Goal: Task Accomplishment & Management: Use online tool/utility

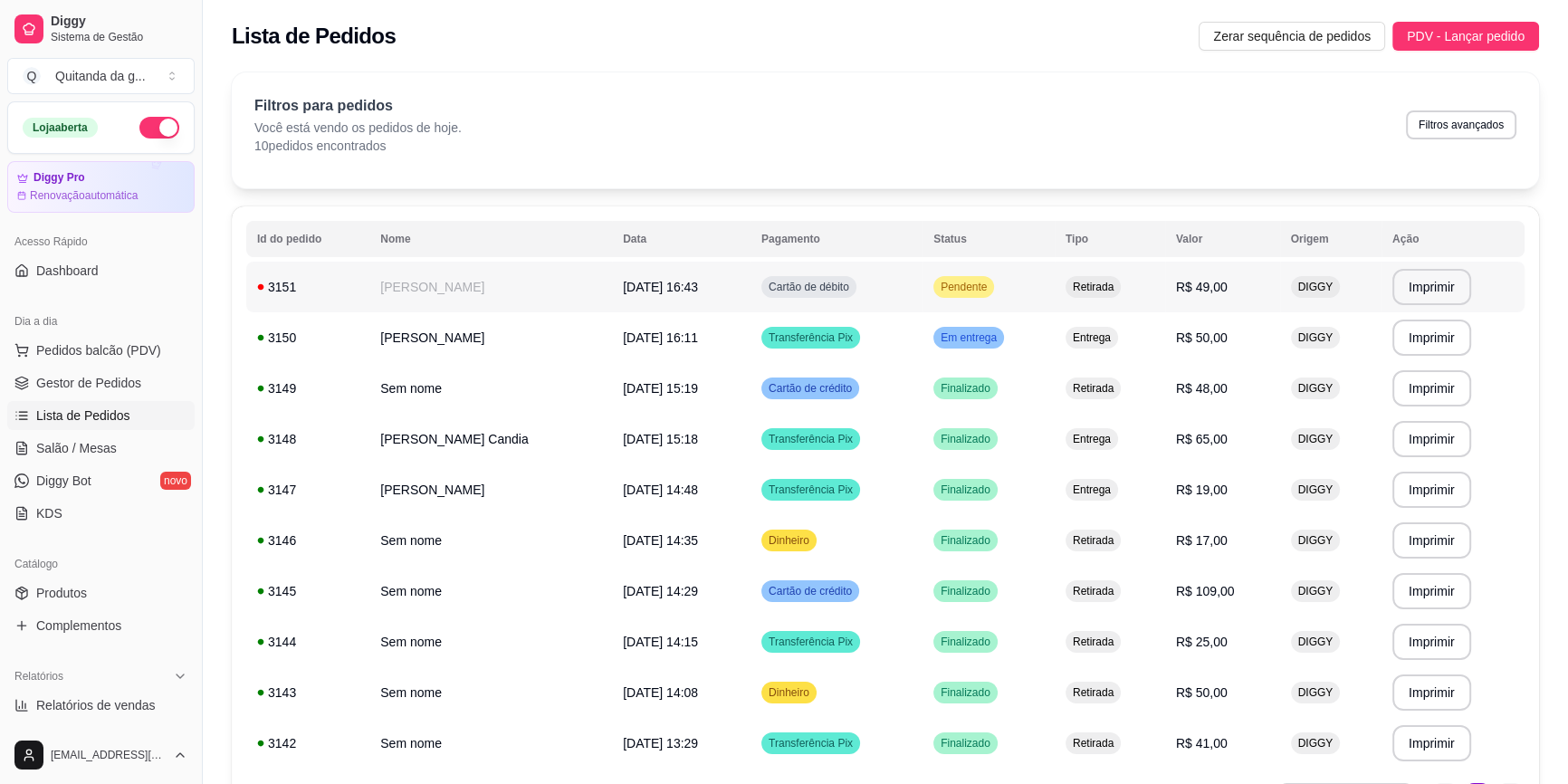
click at [858, 284] on td "Cartão de débito" at bounding box center [836, 287] width 172 height 51
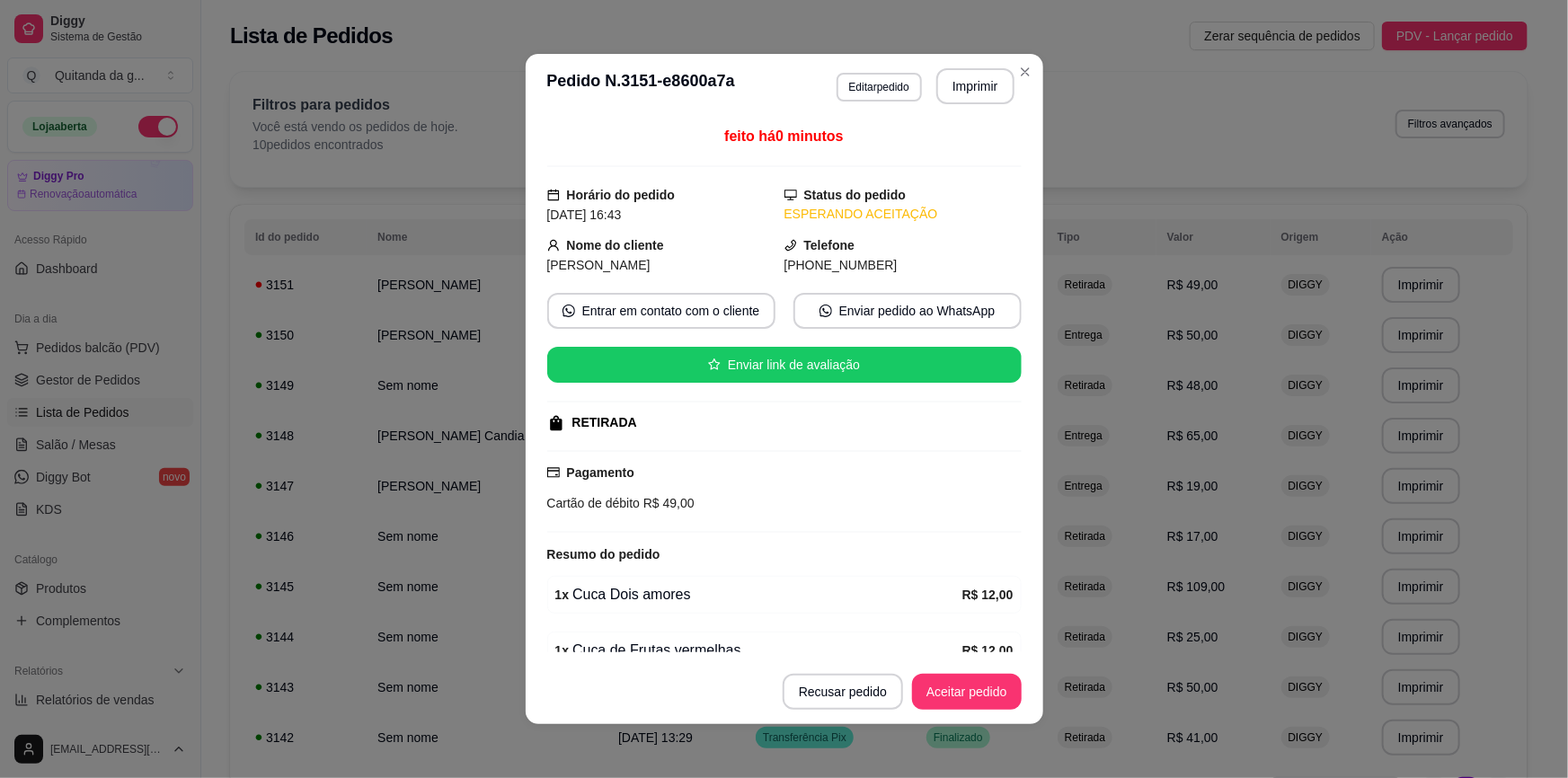
click at [904, 289] on div "feito há 0 minutos Horário do pedido [DATE] 16:43 Status do pedido ESPERANDO AC…" at bounding box center [784, 389] width 474 height 527
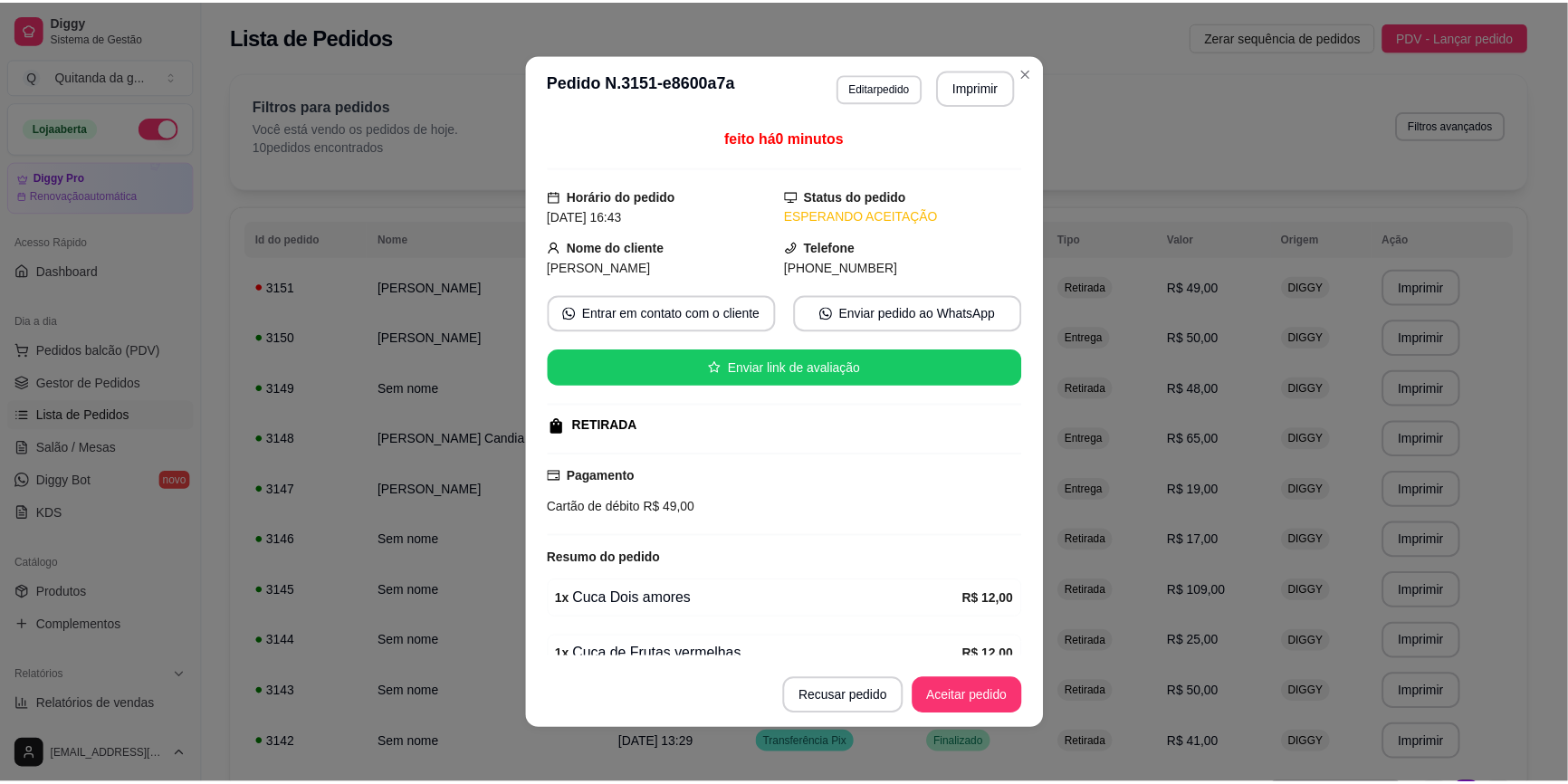
scroll to position [143, 0]
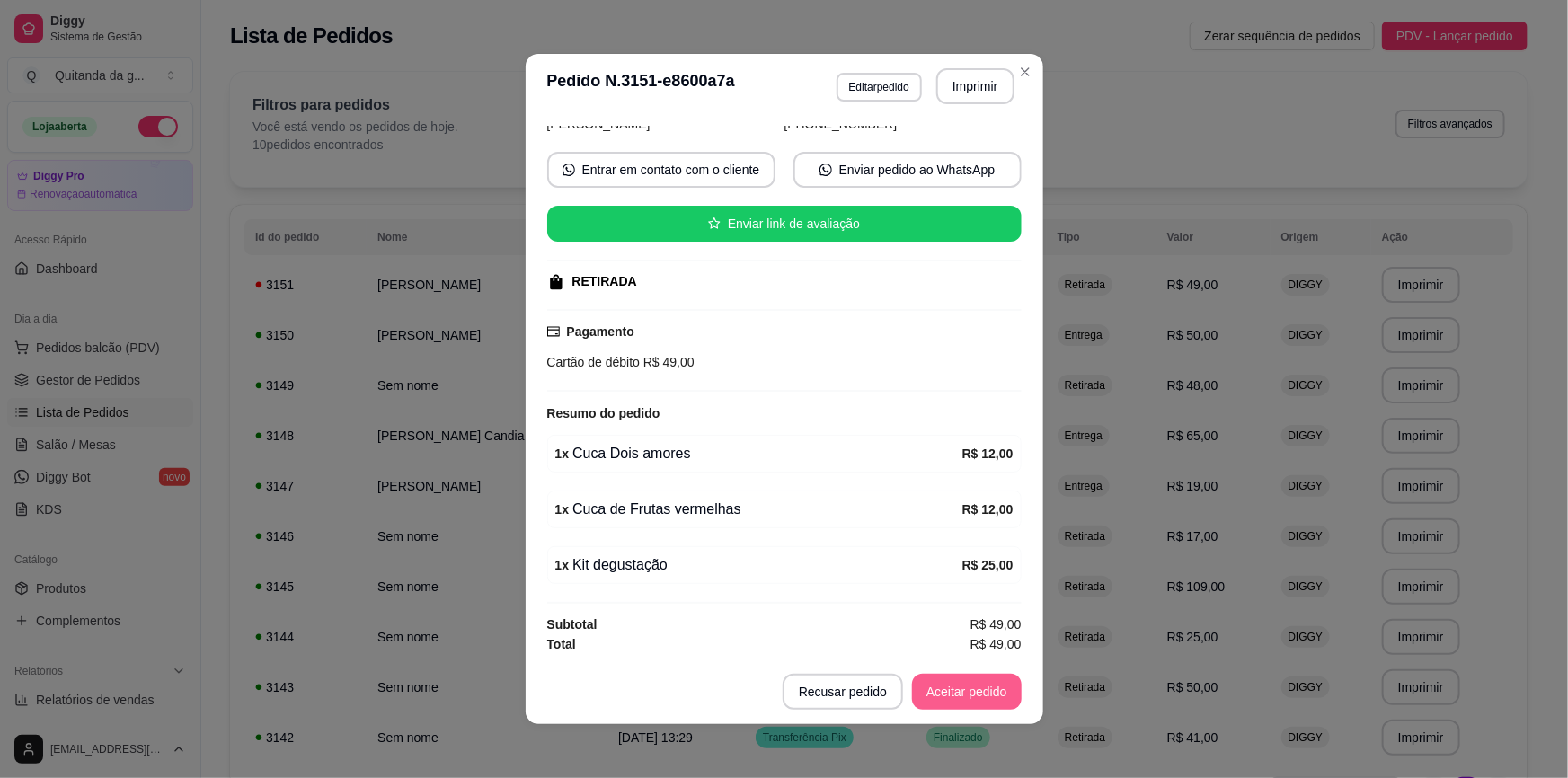
click at [965, 694] on button "Aceitar pedido" at bounding box center [967, 692] width 110 height 36
click at [956, 697] on button "Mover para preparo" at bounding box center [952, 692] width 140 height 36
click at [887, 688] on button "Mover para retirada disponível" at bounding box center [922, 692] width 192 height 35
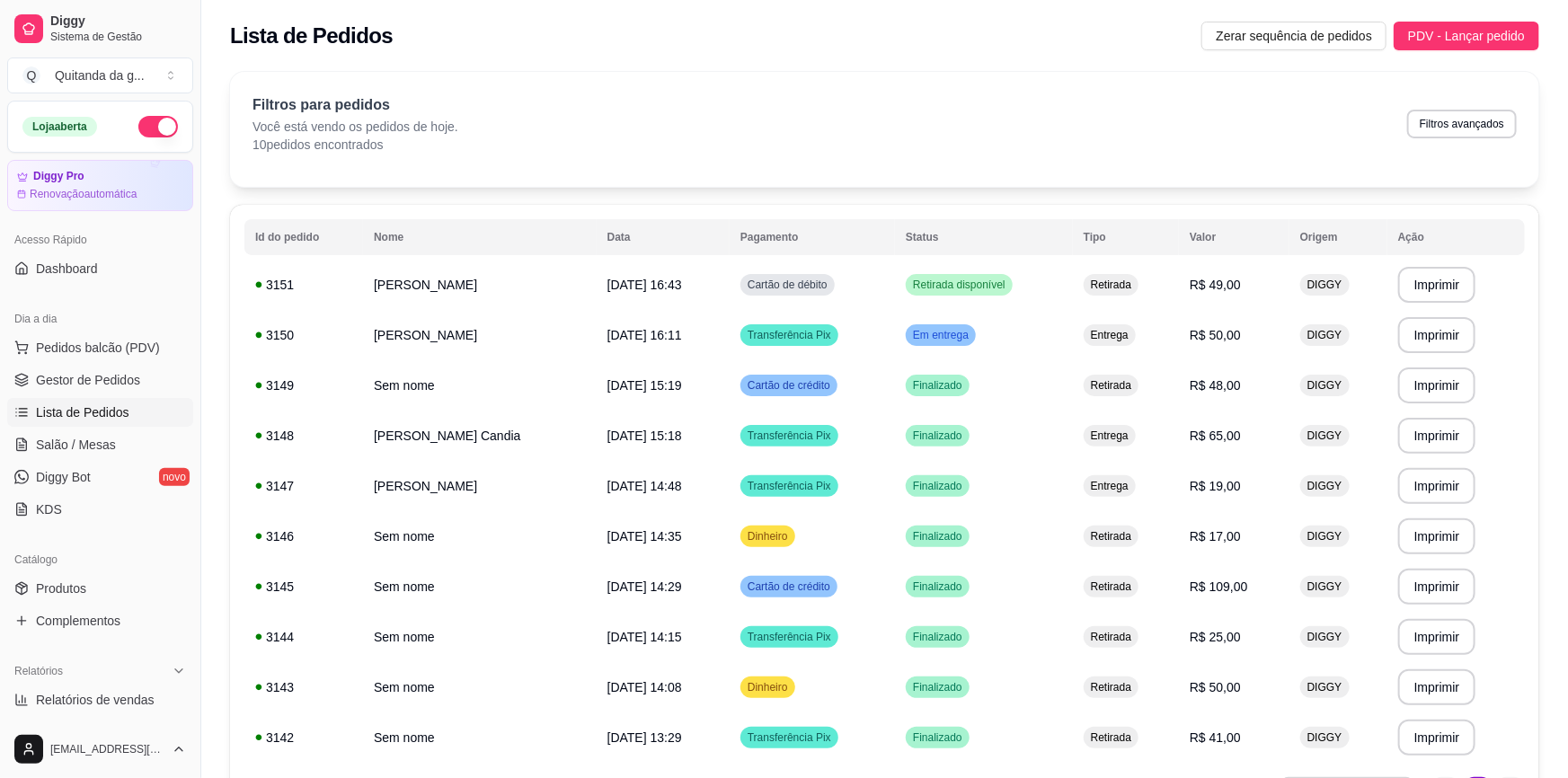
click at [95, 590] on link "Produtos" at bounding box center [100, 589] width 186 height 29
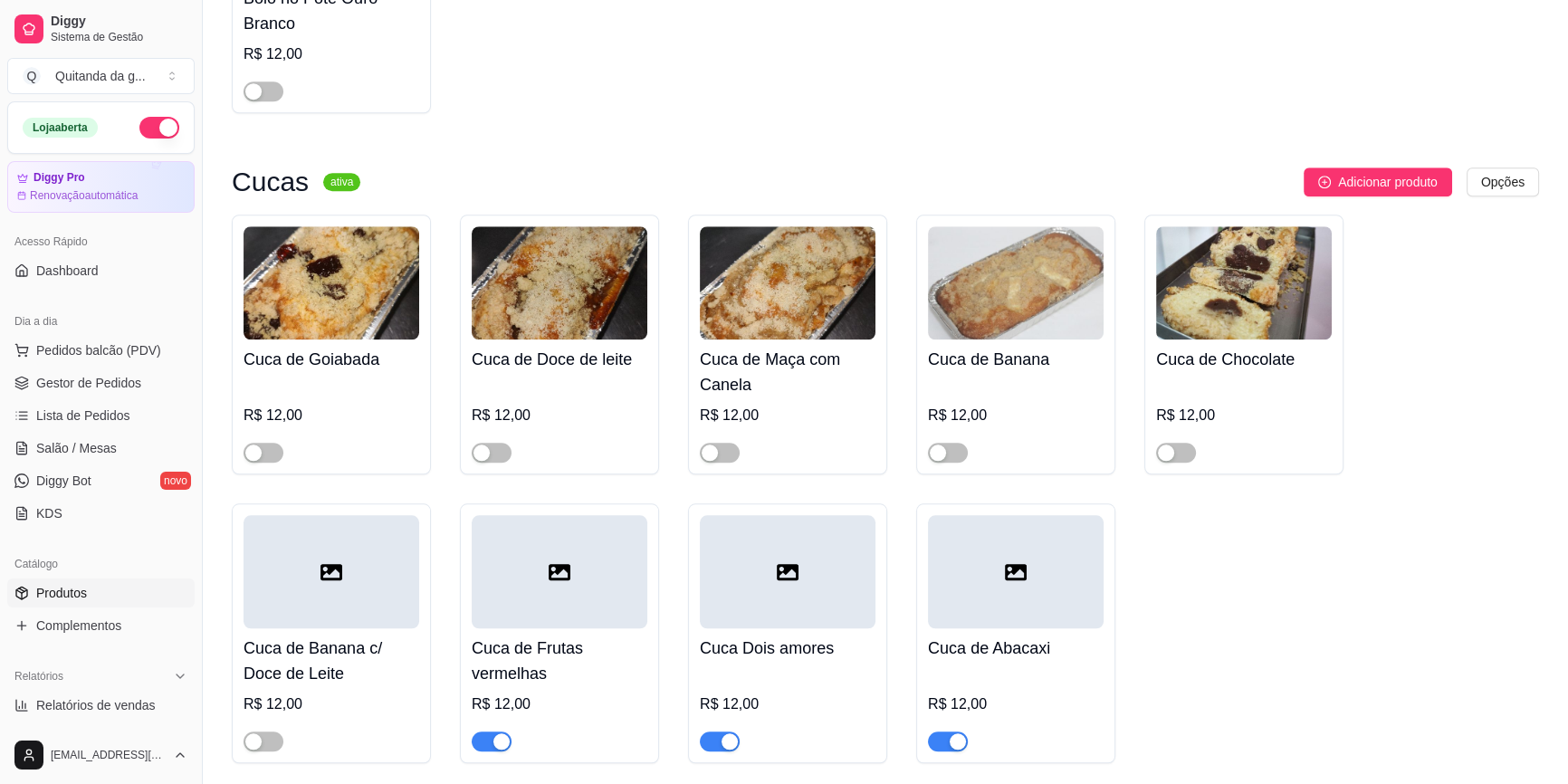
scroll to position [2056, 0]
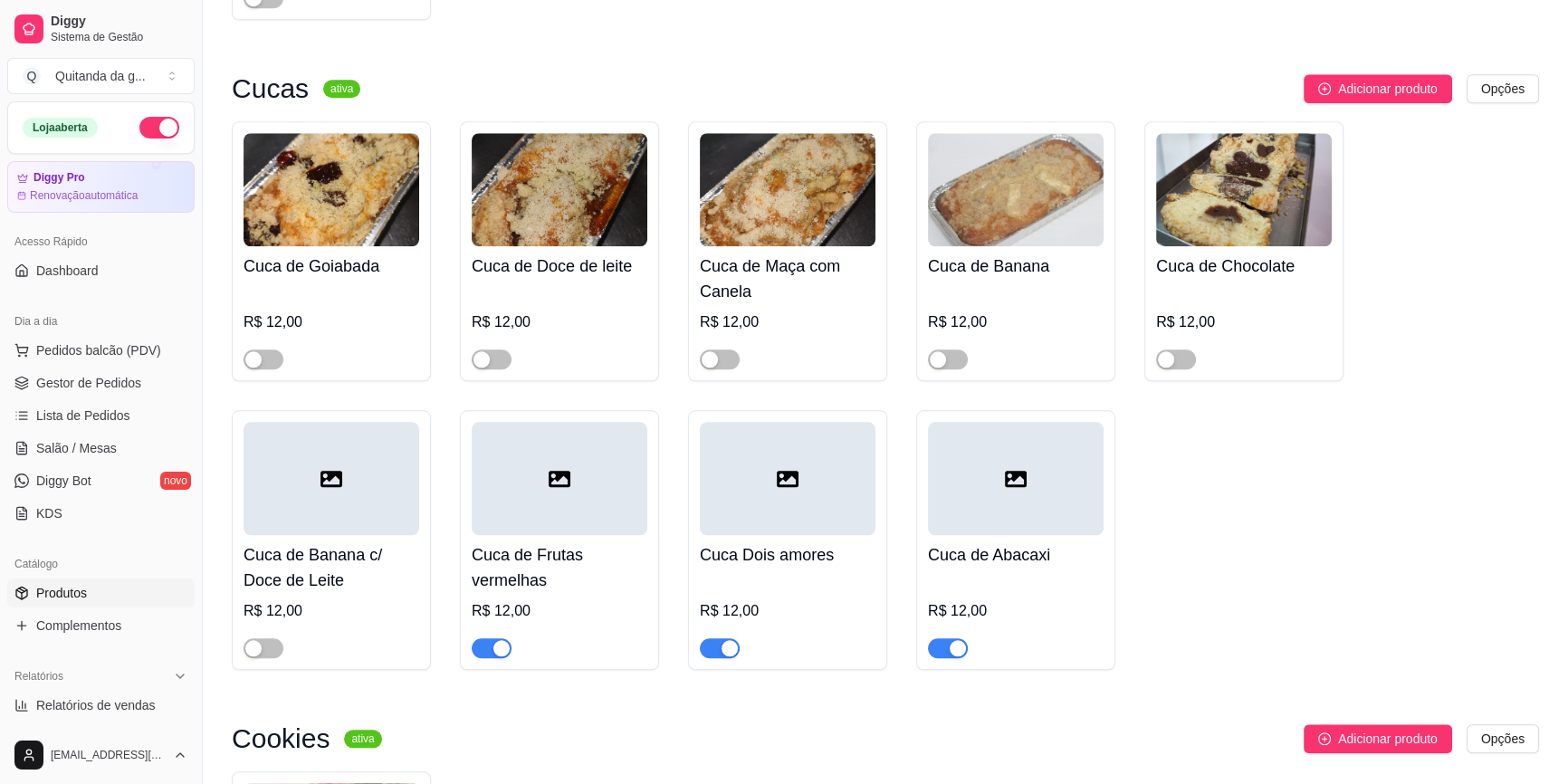
click at [740, 623] on div at bounding box center [787, 640] width 175 height 37
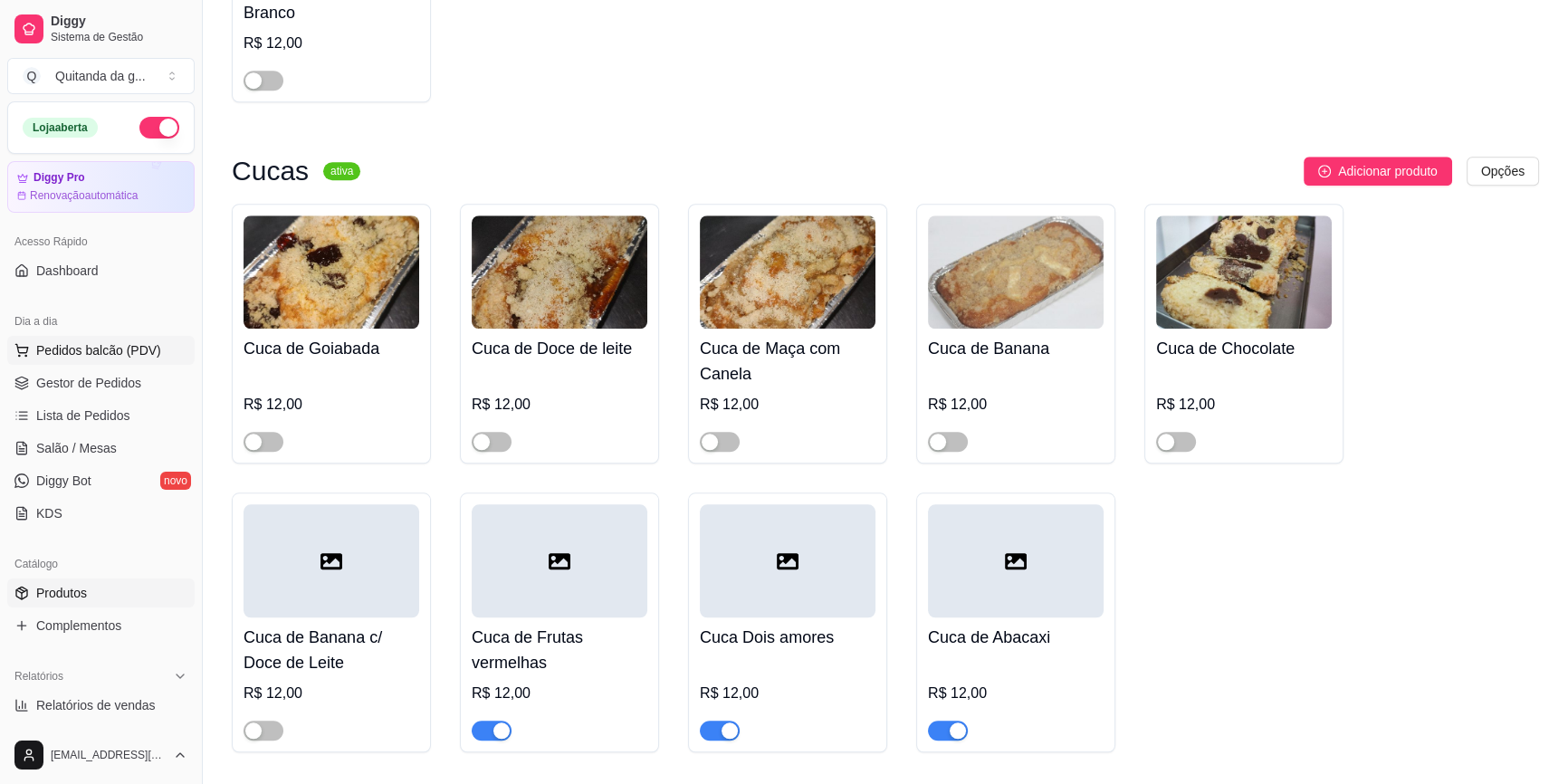
click at [143, 352] on span "Pedidos balcão (PDV)" at bounding box center [99, 350] width 125 height 18
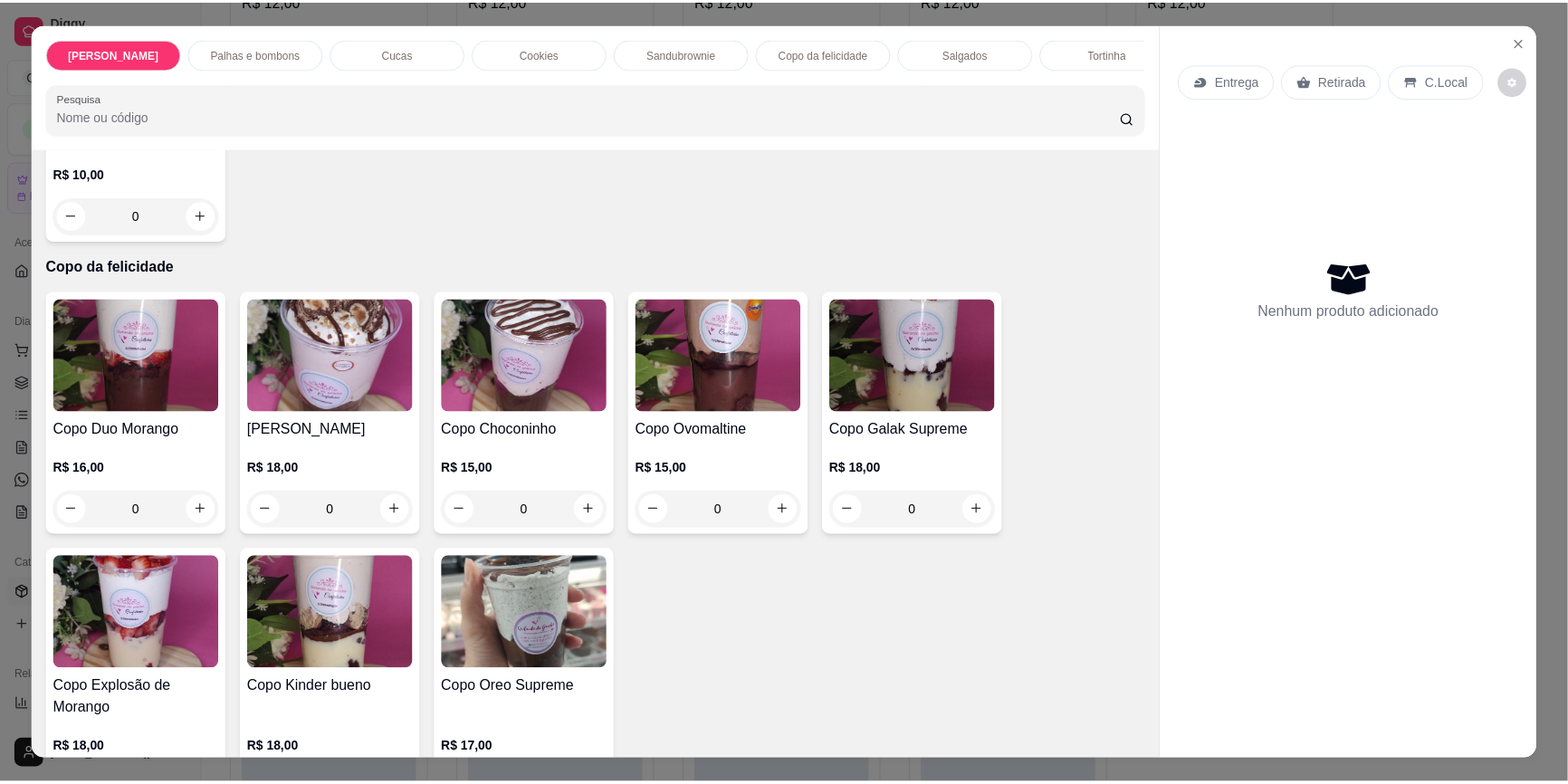
scroll to position [2139, 0]
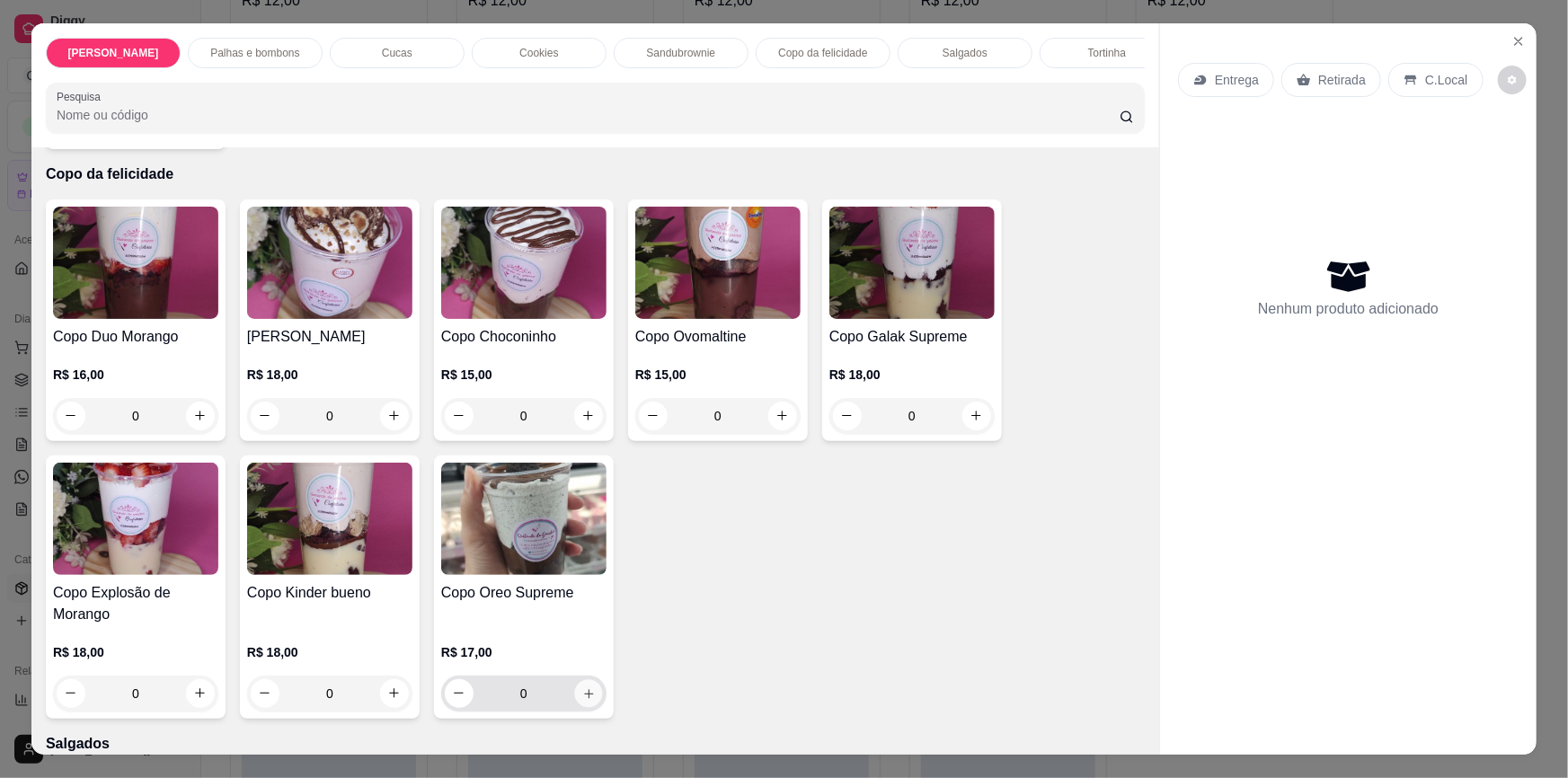
click at [589, 679] on button "increase-product-quantity" at bounding box center [588, 692] width 28 height 28
type input "1"
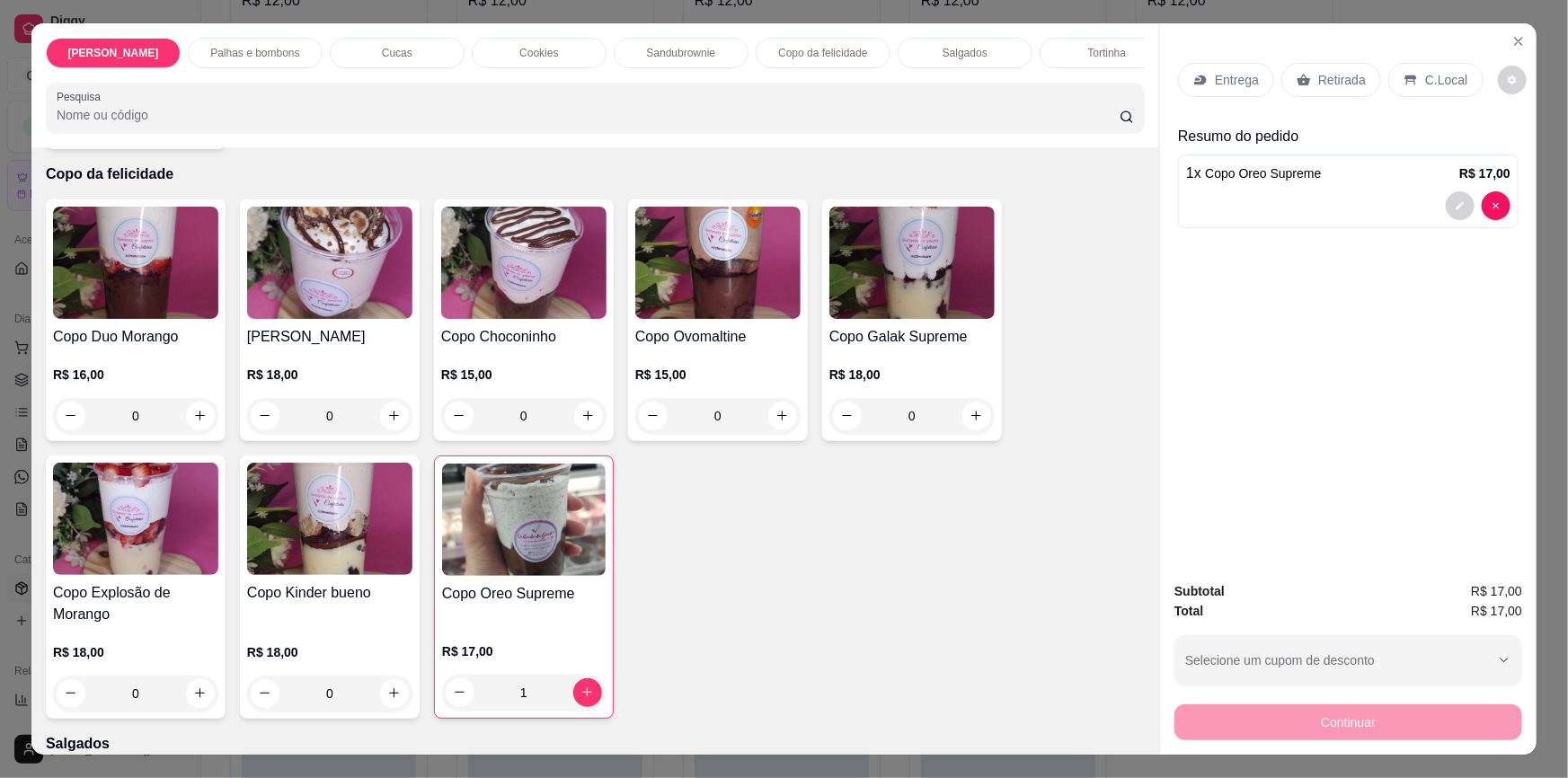
drag, startPoint x: 1333, startPoint y: 88, endPoint x: 1331, endPoint y: 681, distance: 593.0
click at [1332, 88] on p "Retirada" at bounding box center [1342, 79] width 48 height 18
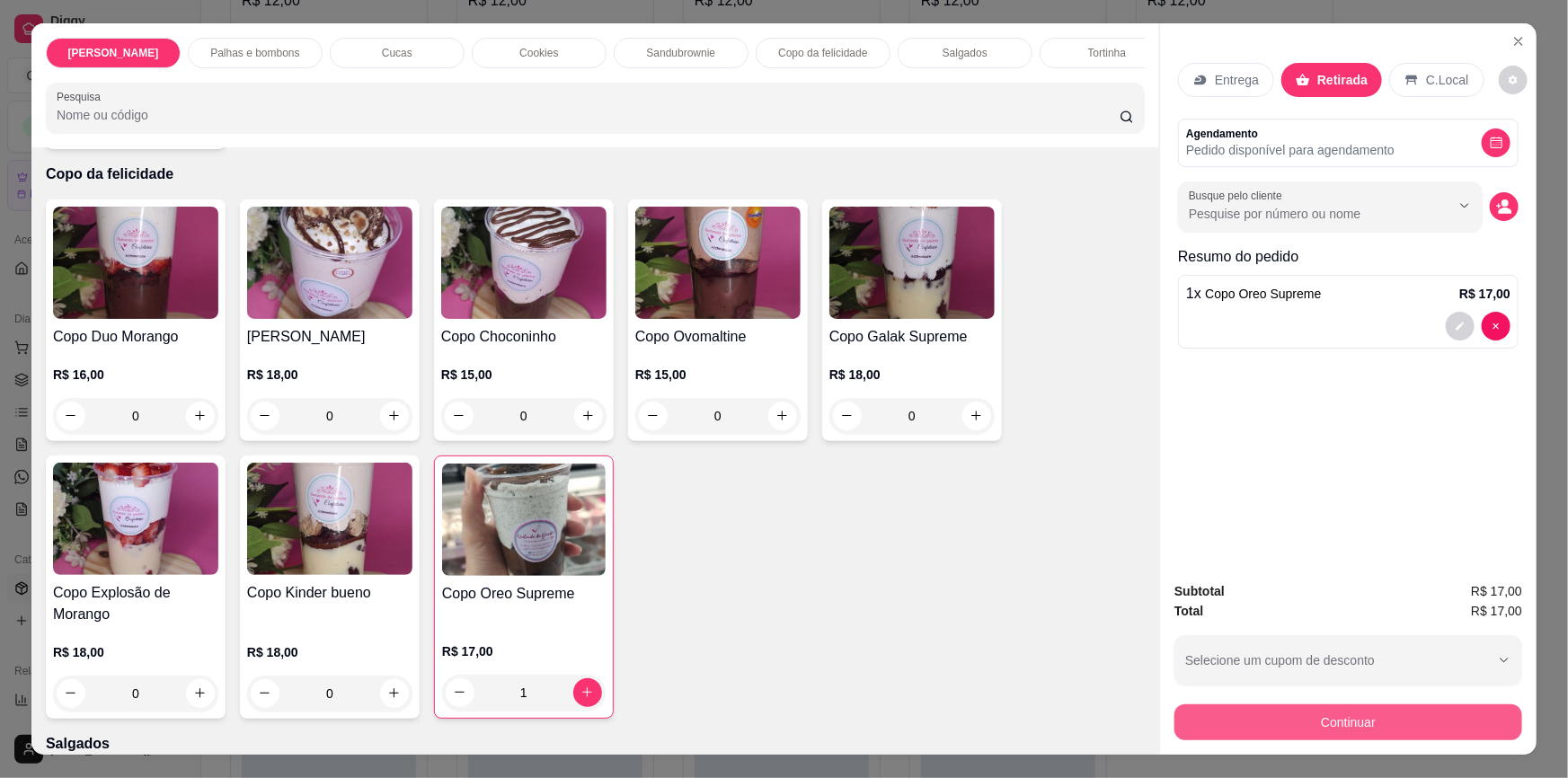
click at [1326, 717] on button "Continuar" at bounding box center [1348, 723] width 348 height 36
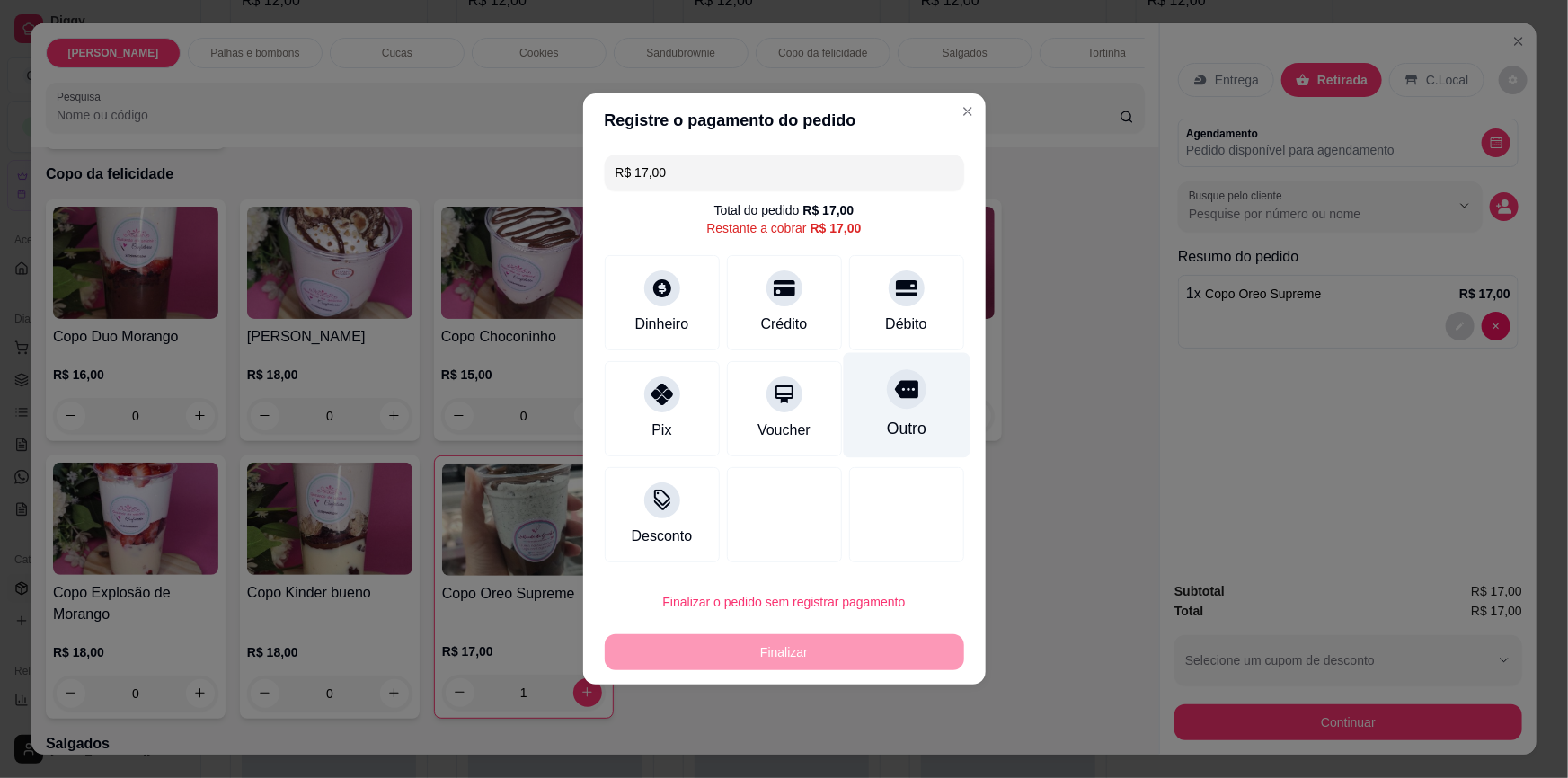
click at [893, 311] on div "Débito" at bounding box center [906, 303] width 115 height 96
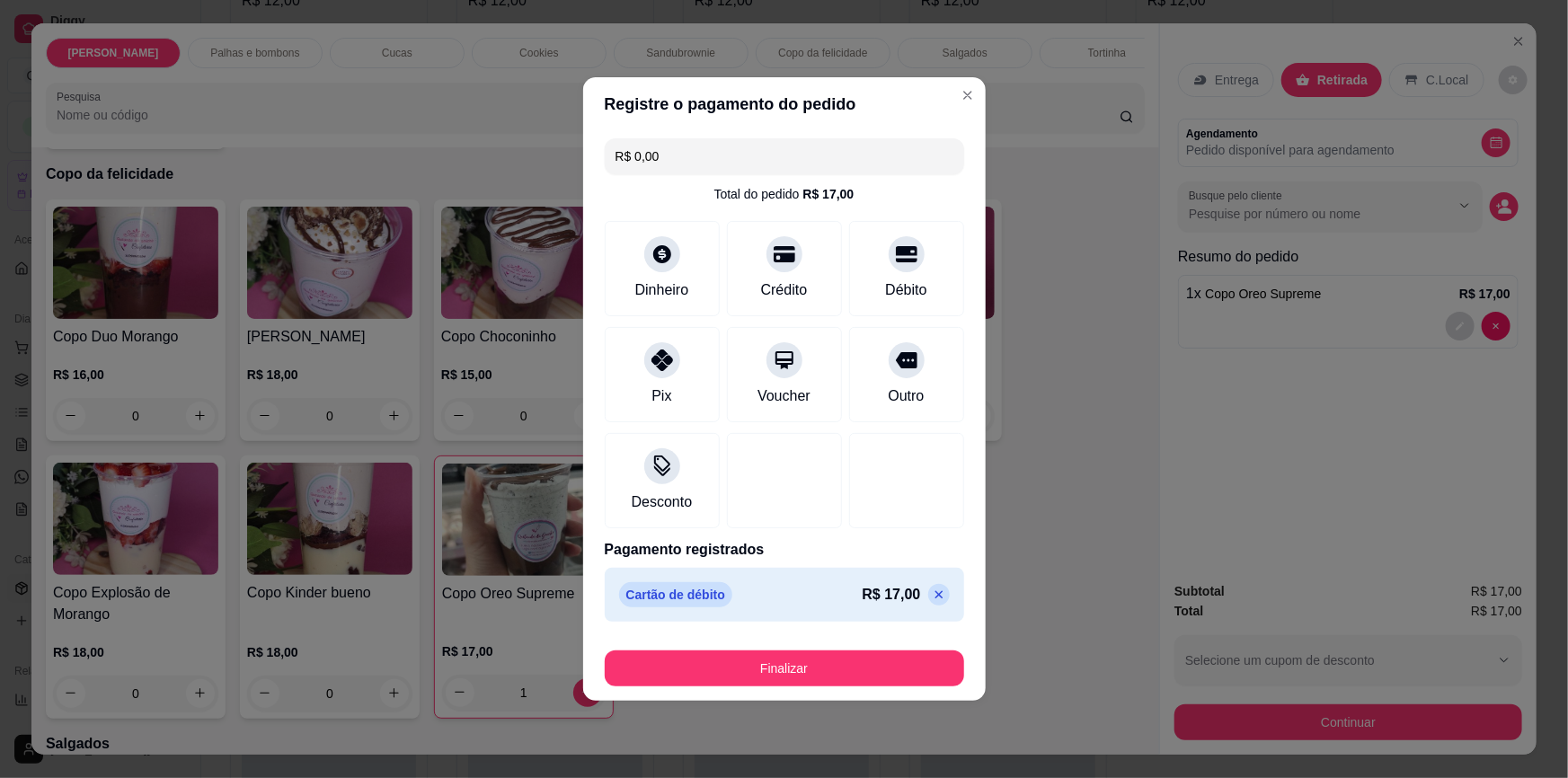
type input "R$ 0,00"
click at [882, 656] on button "Finalizar" at bounding box center [784, 668] width 359 height 36
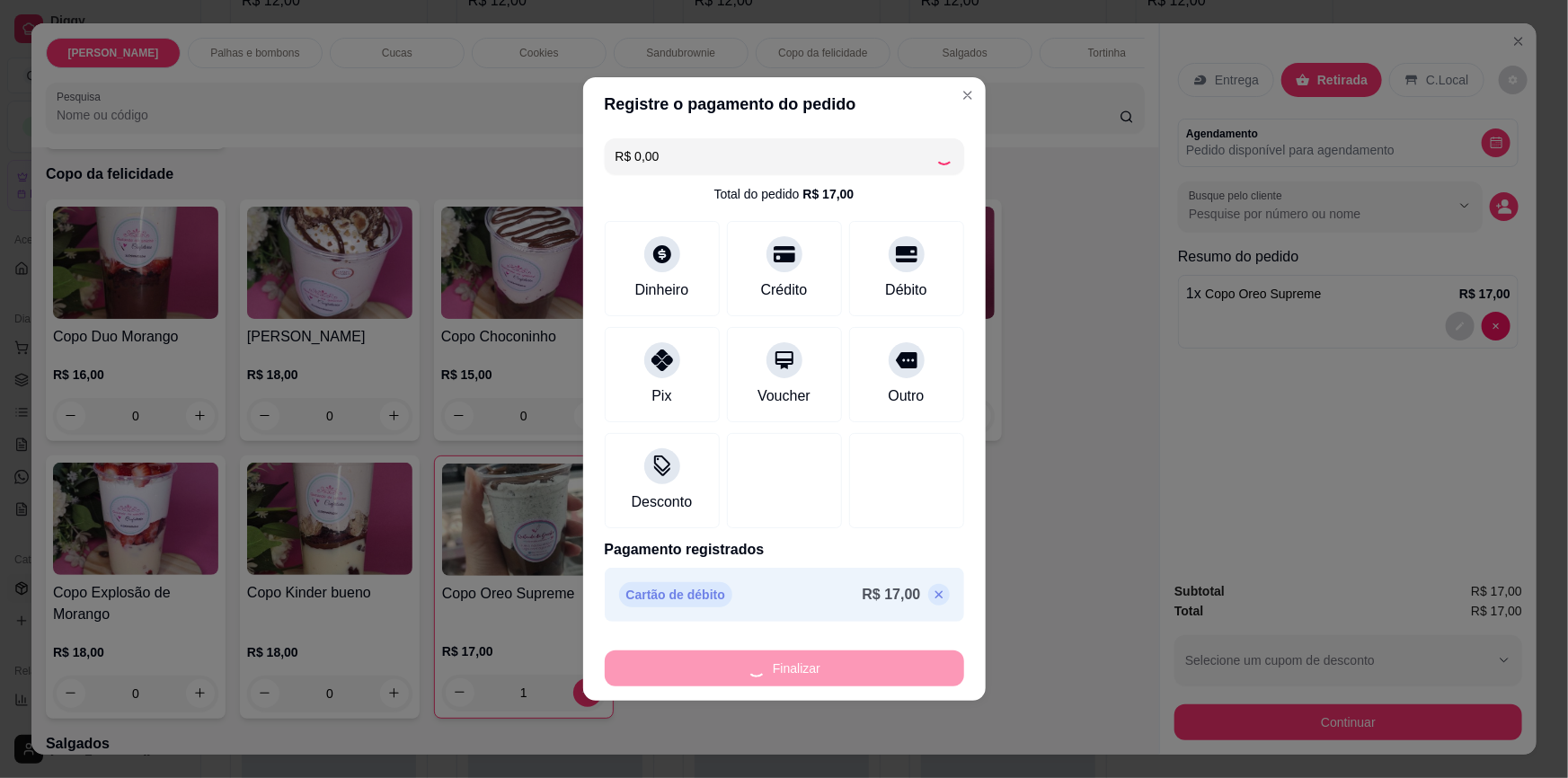
type input "0"
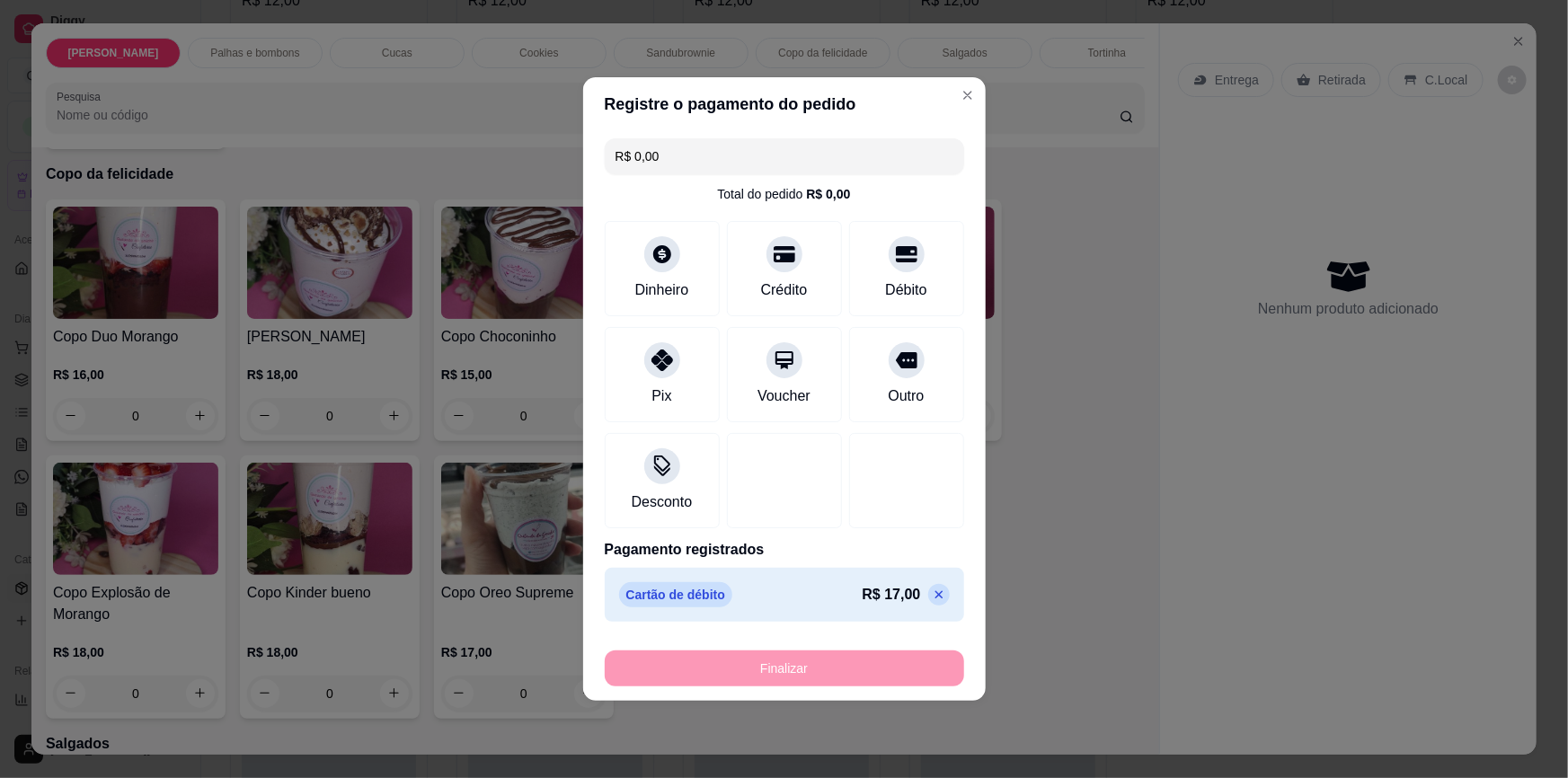
type input "-R$ 17,00"
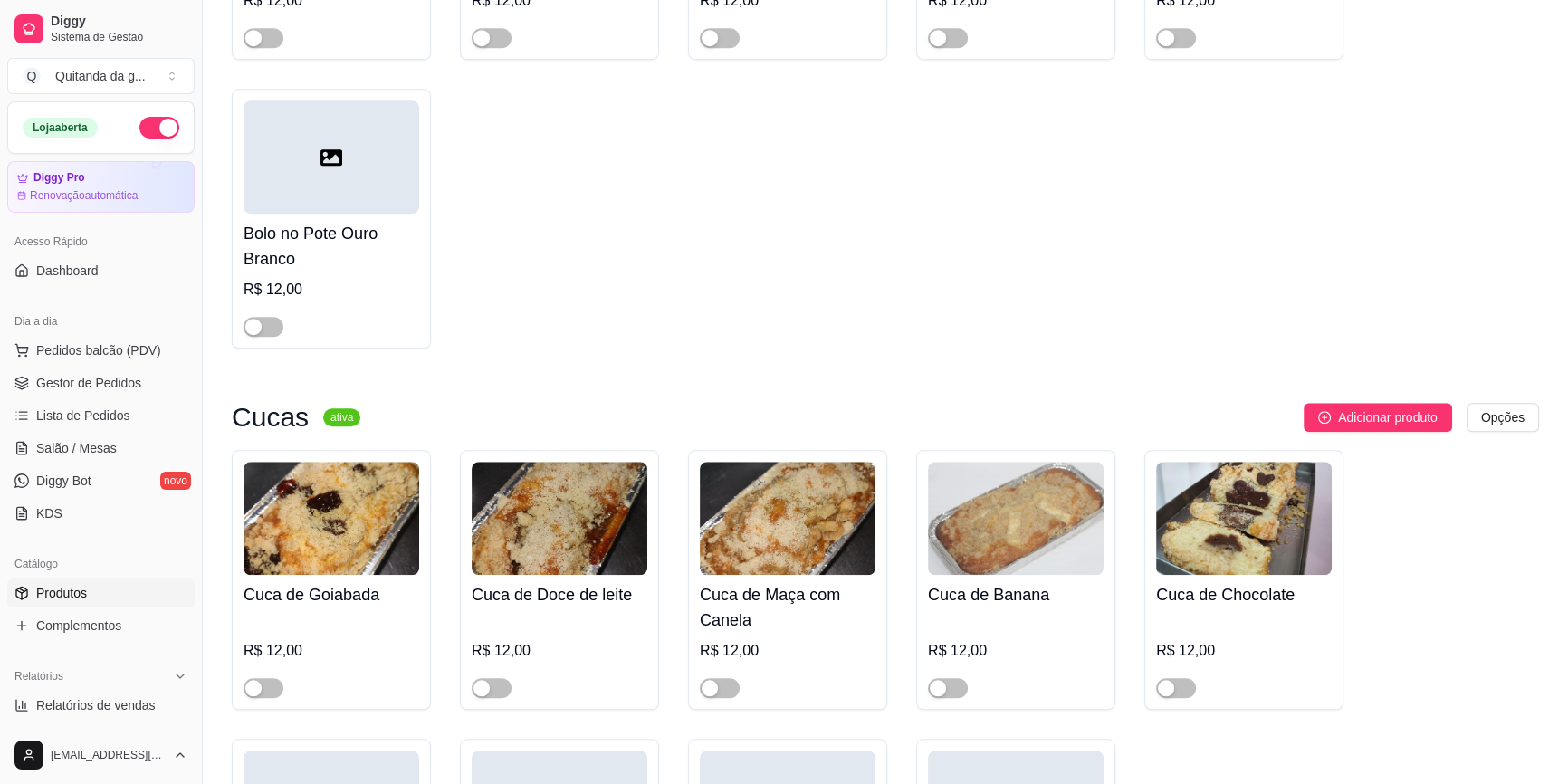
click at [308, 100] on div at bounding box center [331, 156] width 175 height 113
